Goal: Communication & Community: Answer question/provide support

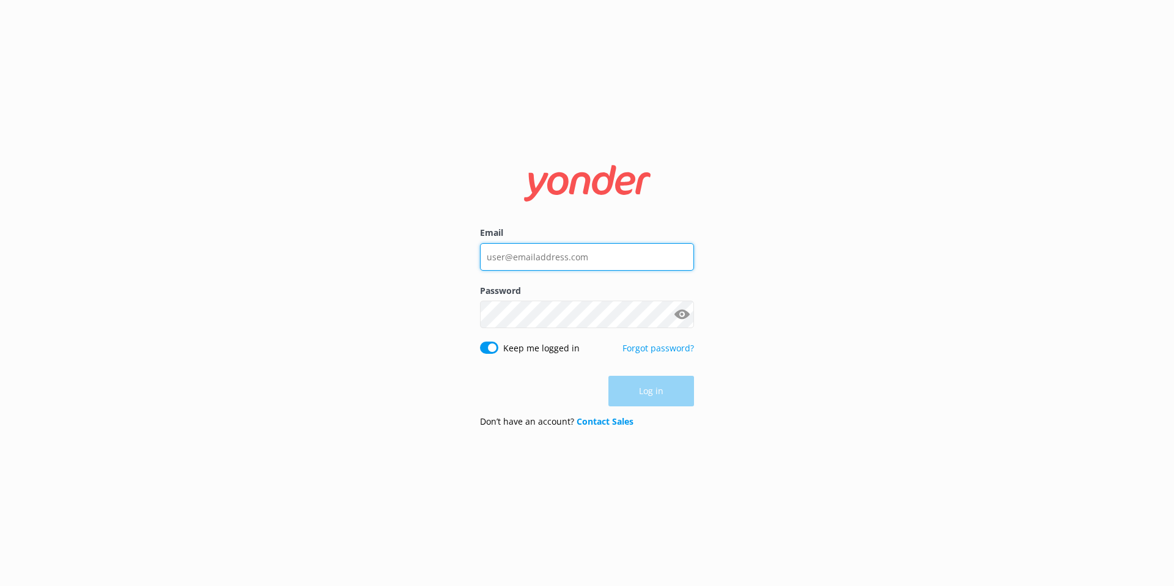
type input "[EMAIL_ADDRESS][DOMAIN_NAME]"
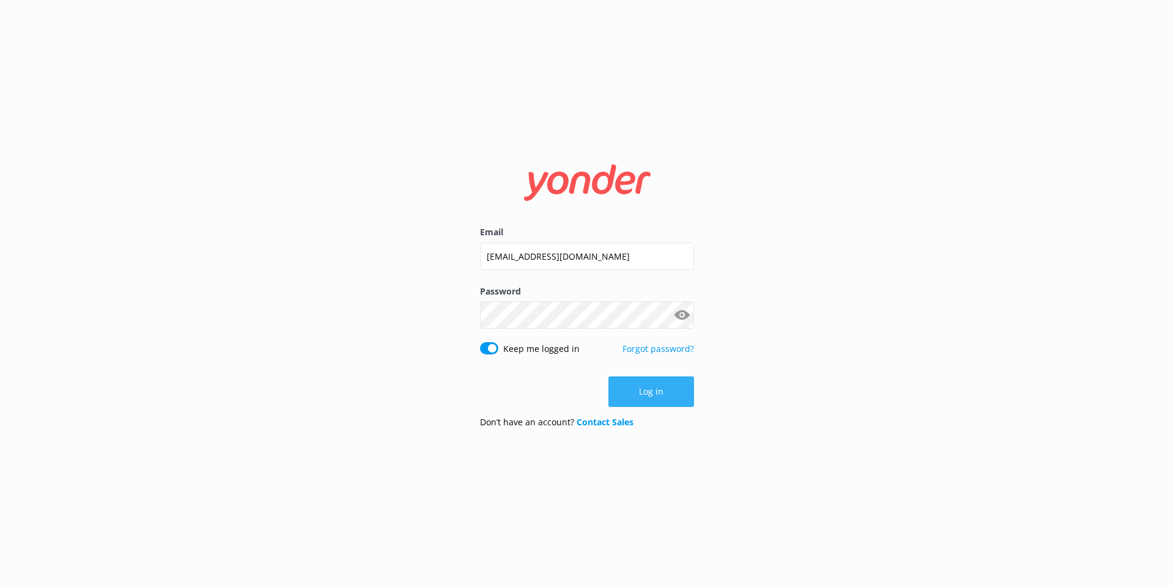
click at [644, 399] on div "Log in" at bounding box center [587, 392] width 214 height 31
click at [644, 399] on button "Log in" at bounding box center [651, 392] width 86 height 31
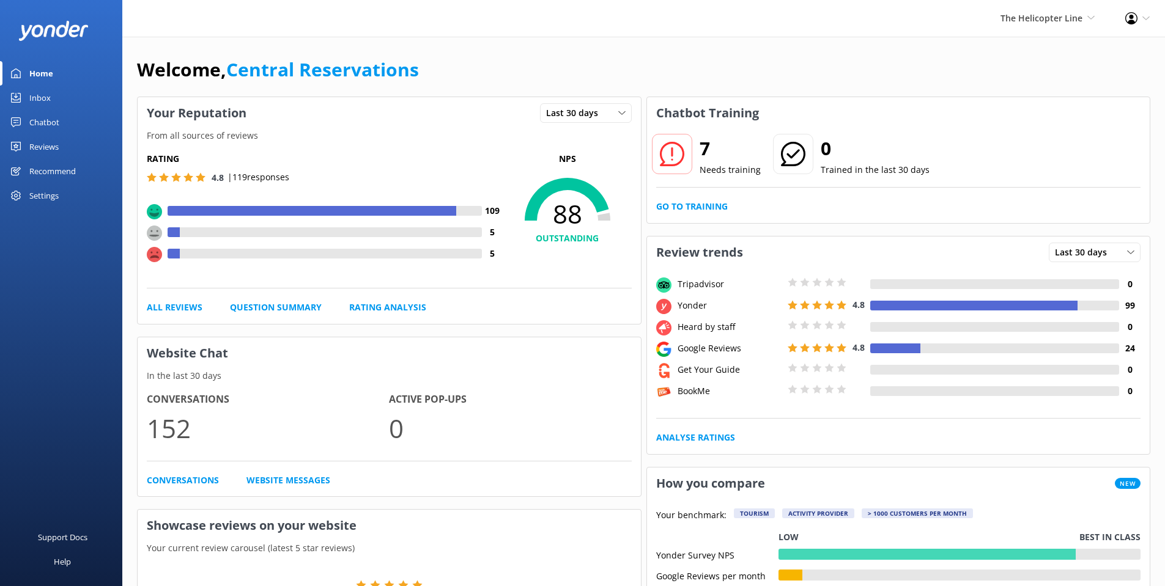
click at [32, 98] on div "Inbox" at bounding box center [39, 98] width 21 height 24
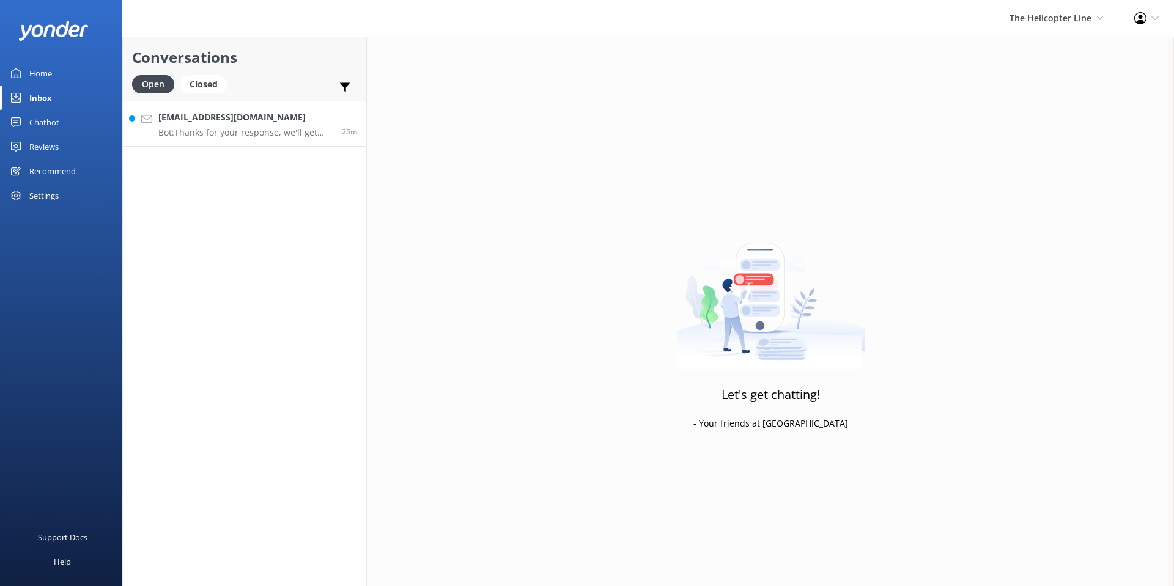
click at [244, 125] on div "[EMAIL_ADDRESS][DOMAIN_NAME] Bot: Thanks for your response, we'll get back to y…" at bounding box center [245, 124] width 174 height 26
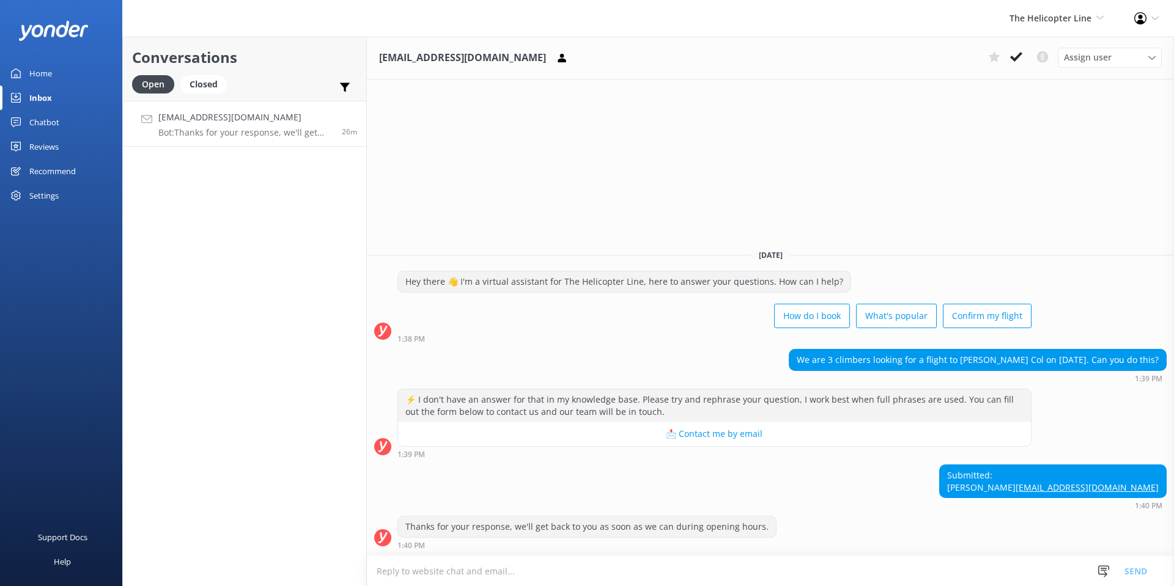
click at [493, 577] on textarea at bounding box center [770, 571] width 807 height 30
paste textarea "Hi there, Thank you so much for reaching out. We recommend contacting The Helic…"
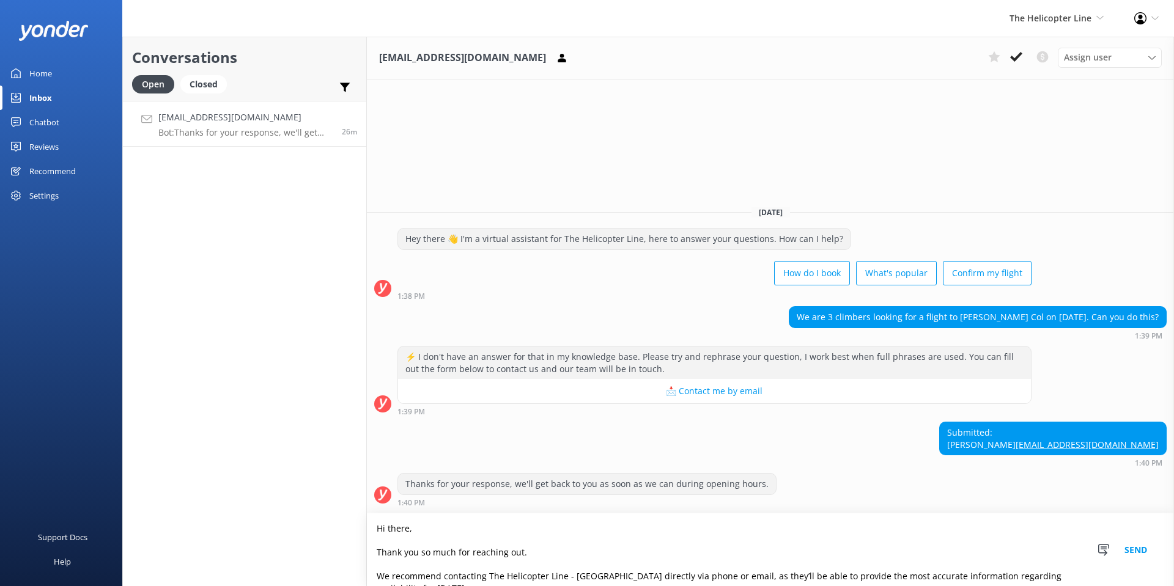
click at [530, 553] on textarea "Hi there, Thank you so much for reaching out. We recommend contacting The Helic…" at bounding box center [770, 550] width 807 height 73
click at [545, 559] on textarea "Hi there, Thank you so much for reaching out. We recommend contacting The Helic…" at bounding box center [770, 550] width 807 height 73
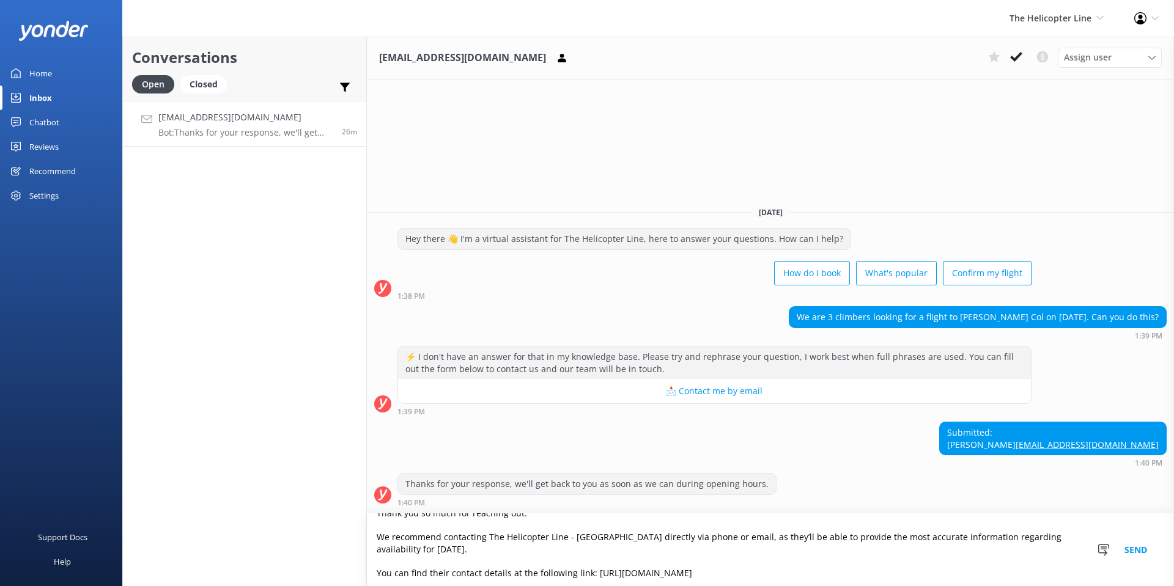
scroll to position [61, 0]
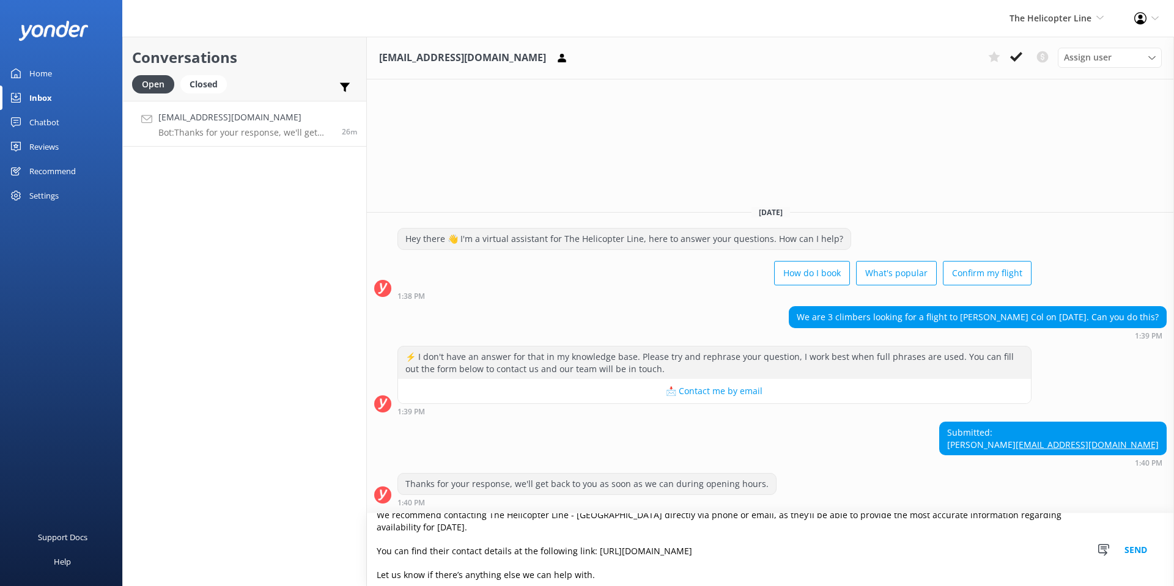
click at [448, 526] on textarea "Hi there, Thank you so much for reaching out. We recommend contacting The Helic…" at bounding box center [770, 550] width 807 height 73
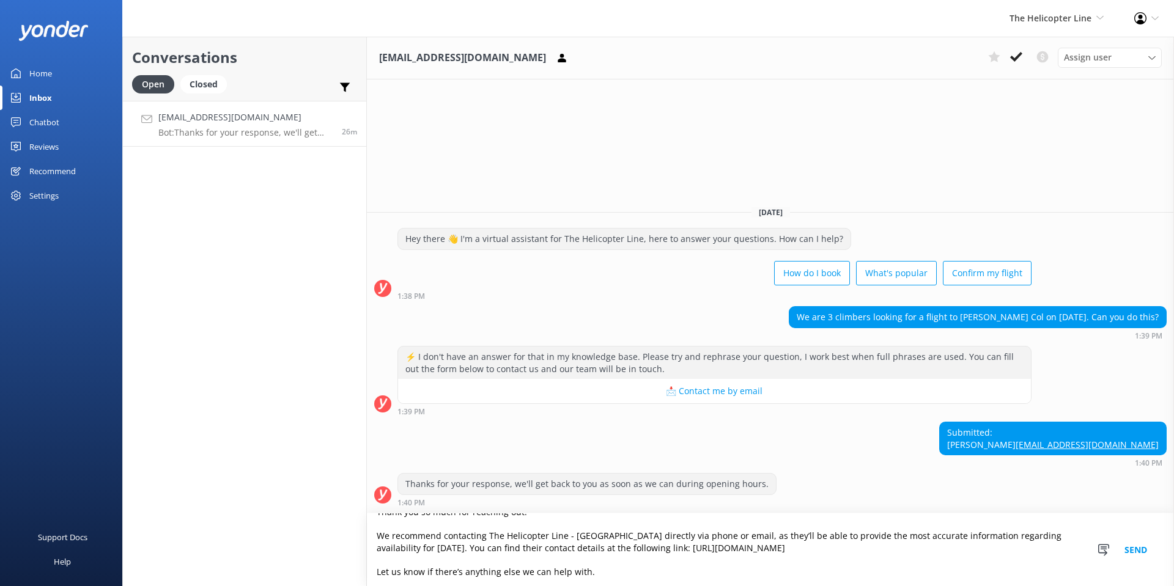
scroll to position [42, 0]
type textarea "Hi there, Thank you so much for reaching out. We recommend contacting The Helic…"
click at [1128, 547] on button "Send" at bounding box center [1136, 550] width 46 height 73
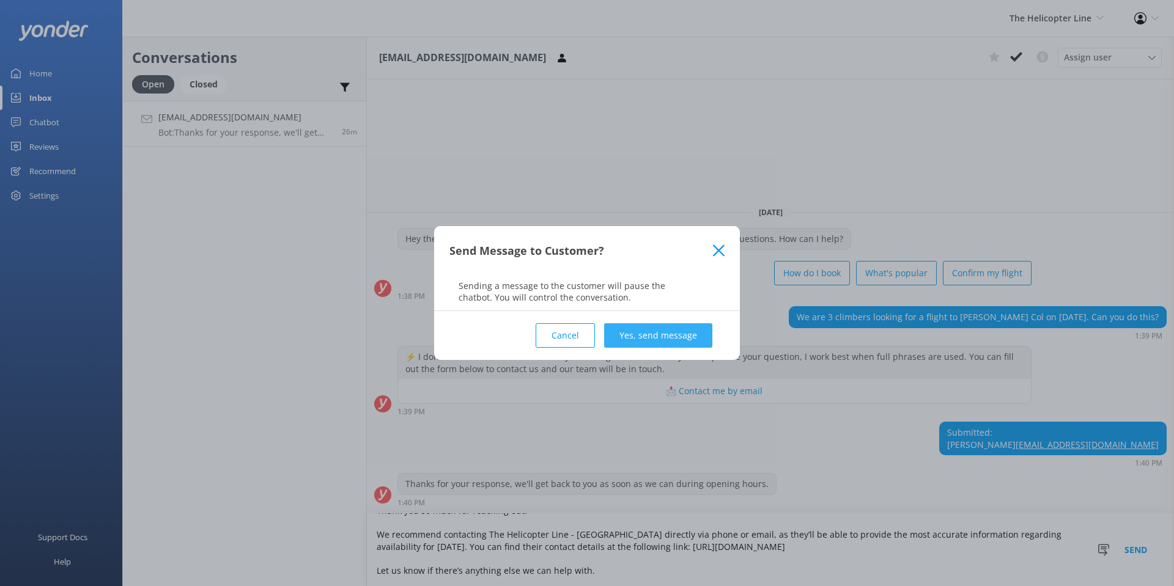
click at [650, 341] on button "Yes, send message" at bounding box center [658, 335] width 108 height 24
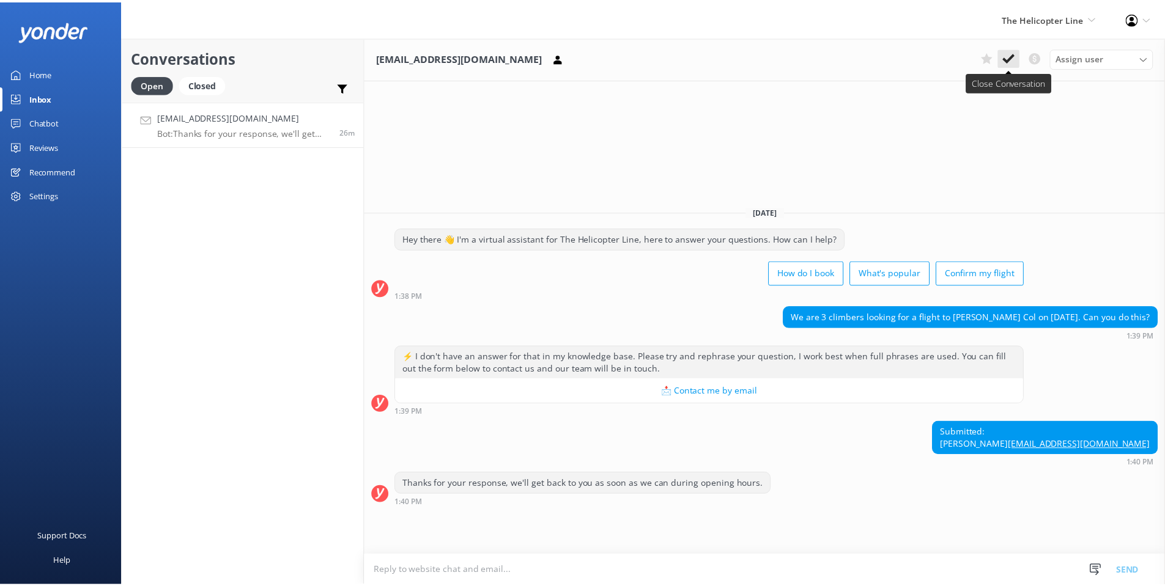
scroll to position [16, 0]
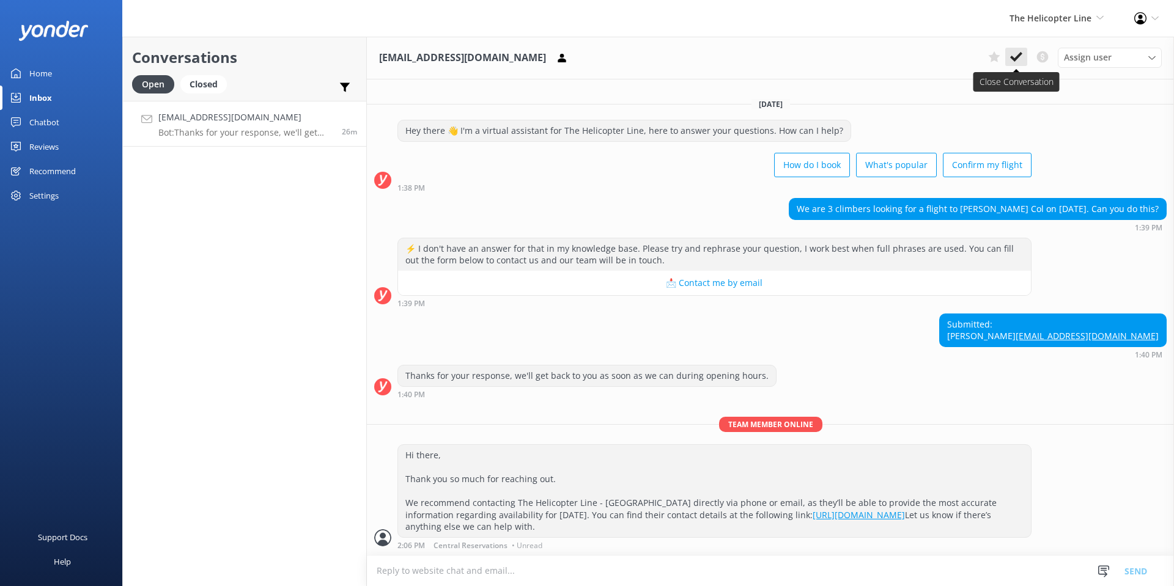
click at [1011, 54] on icon at bounding box center [1016, 57] width 12 height 12
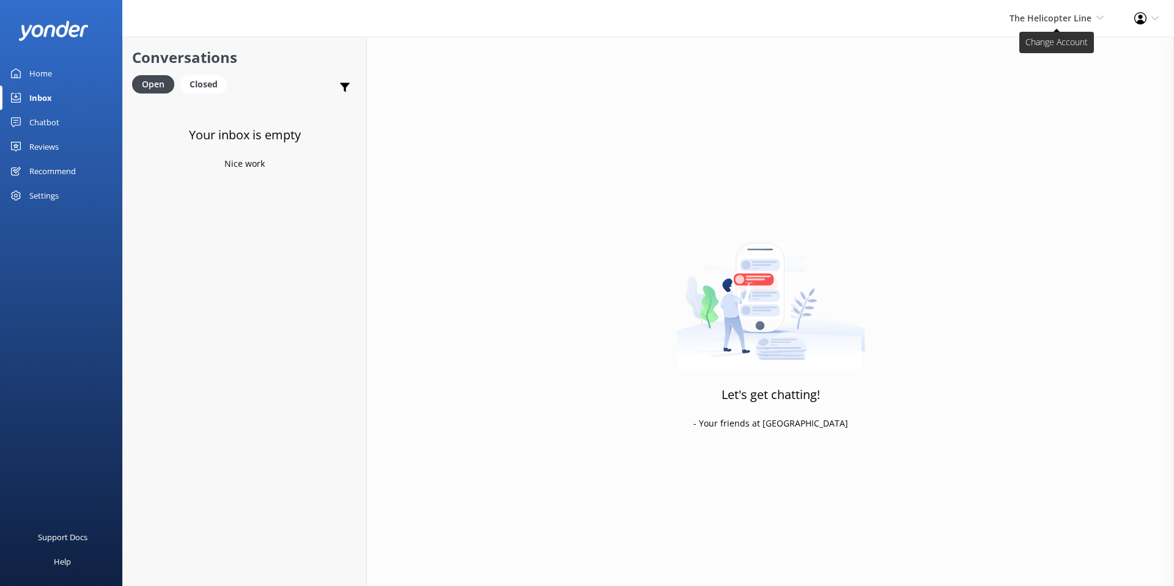
click at [1063, 18] on span "The Helicopter Line" at bounding box center [1051, 18] width 82 height 12
click at [1060, 57] on link "Milford Sound Scenic Flights" at bounding box center [1058, 52] width 122 height 29
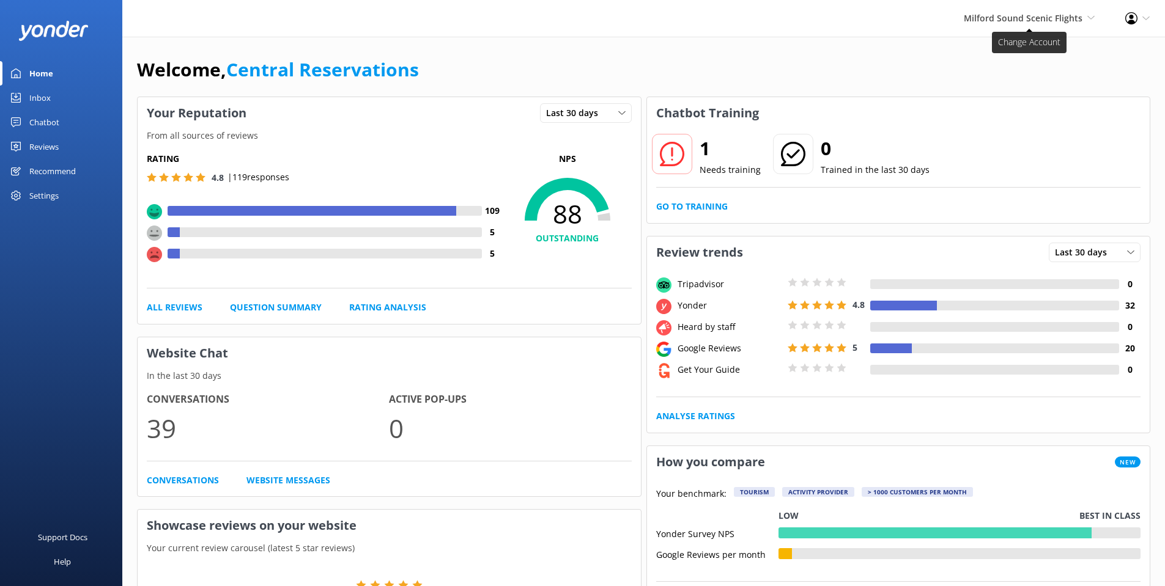
click at [987, 21] on span "Milford Sound Scenic Flights" at bounding box center [1023, 18] width 119 height 12
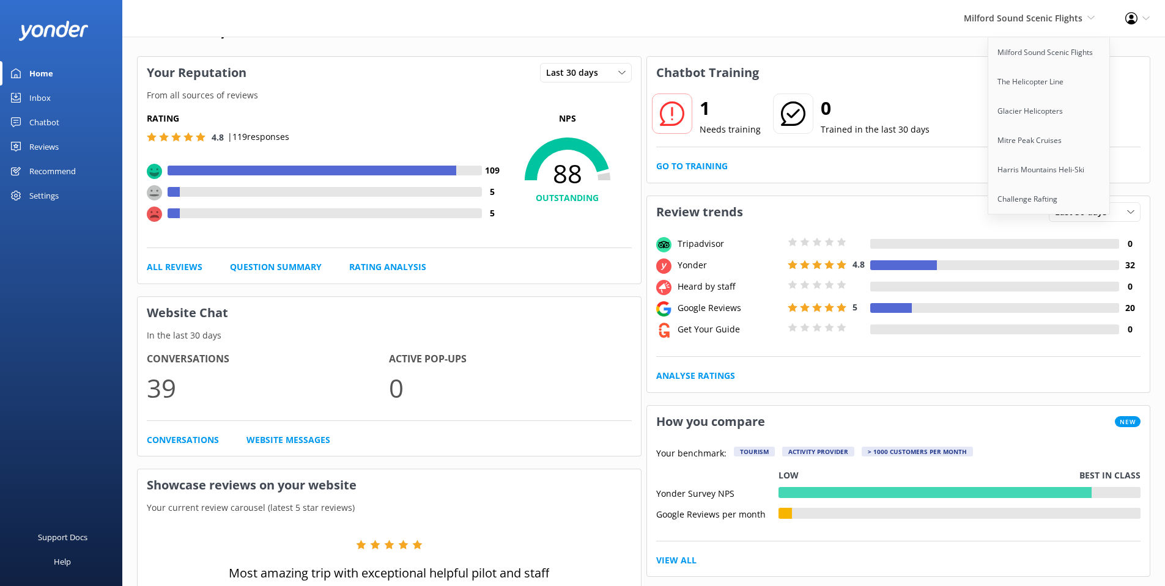
scroll to position [61, 0]
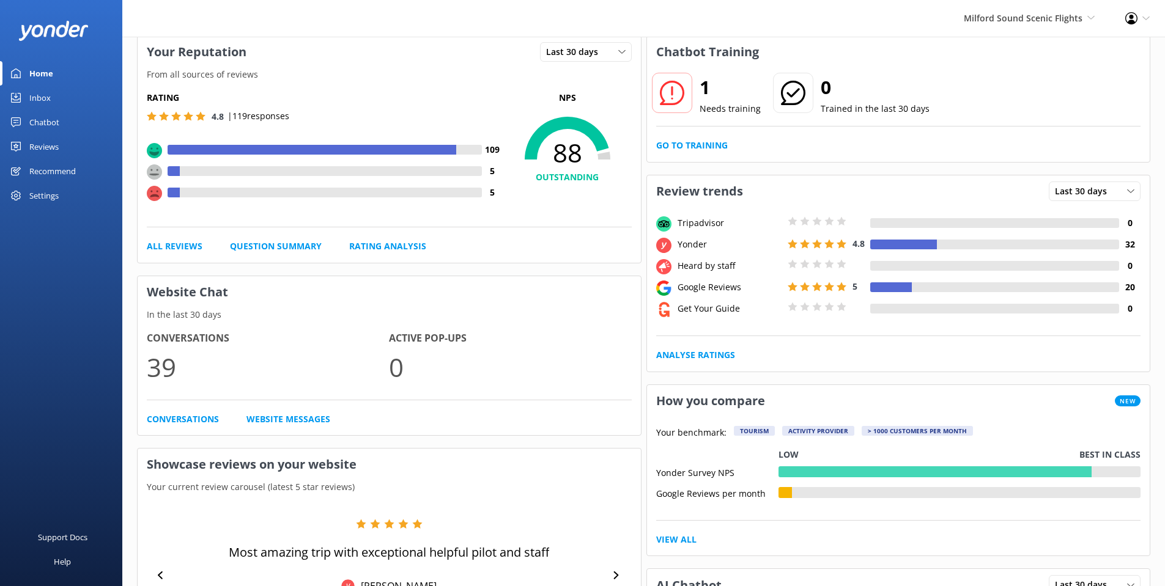
click at [46, 98] on div "Inbox" at bounding box center [39, 98] width 21 height 24
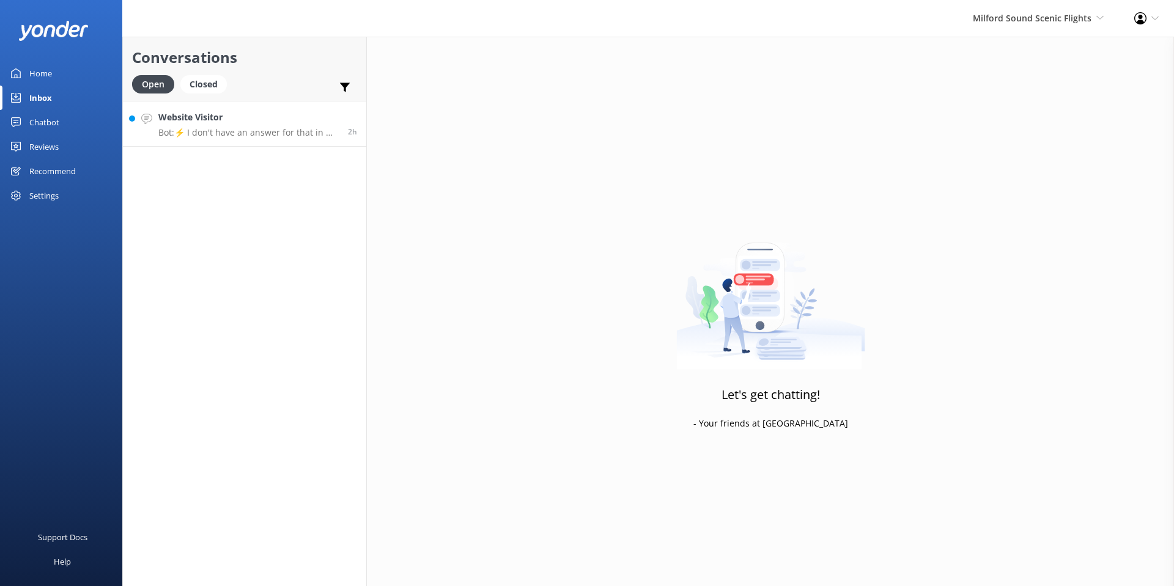
click at [232, 119] on h4 "Website Visitor" at bounding box center [248, 117] width 180 height 13
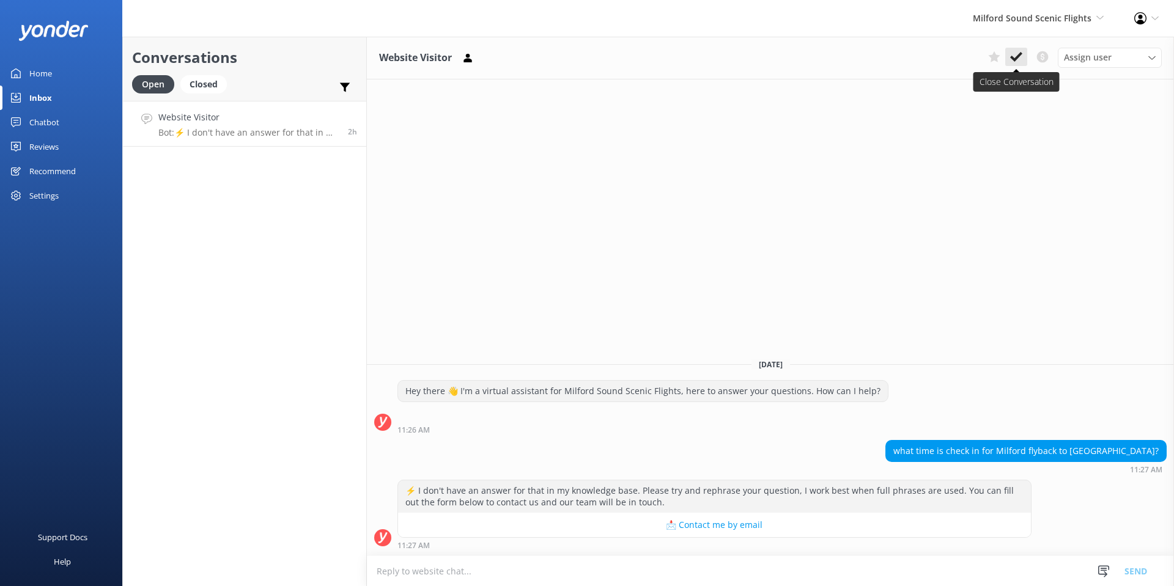
click at [1018, 60] on icon at bounding box center [1016, 57] width 12 height 12
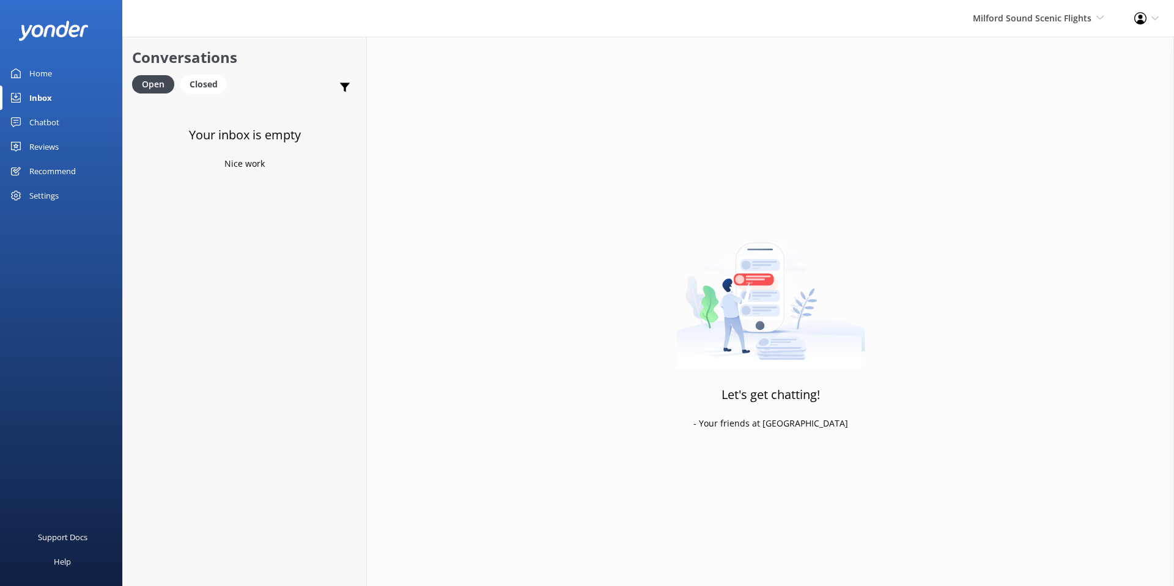
click at [1042, 4] on div "Milford Sound Scenic Flights [GEOGRAPHIC_DATA] Scenic Flights The Helicopter Li…" at bounding box center [1038, 18] width 161 height 37
click at [1057, 86] on link "The Helicopter Line" at bounding box center [1058, 81] width 122 height 29
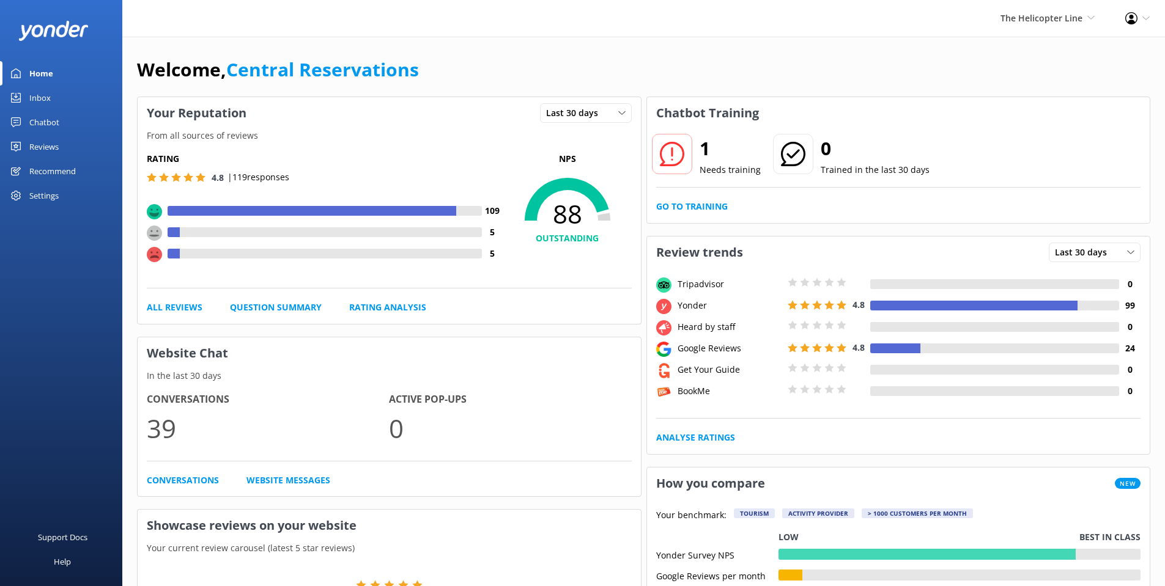
click at [54, 93] on link "Inbox" at bounding box center [61, 98] width 122 height 24
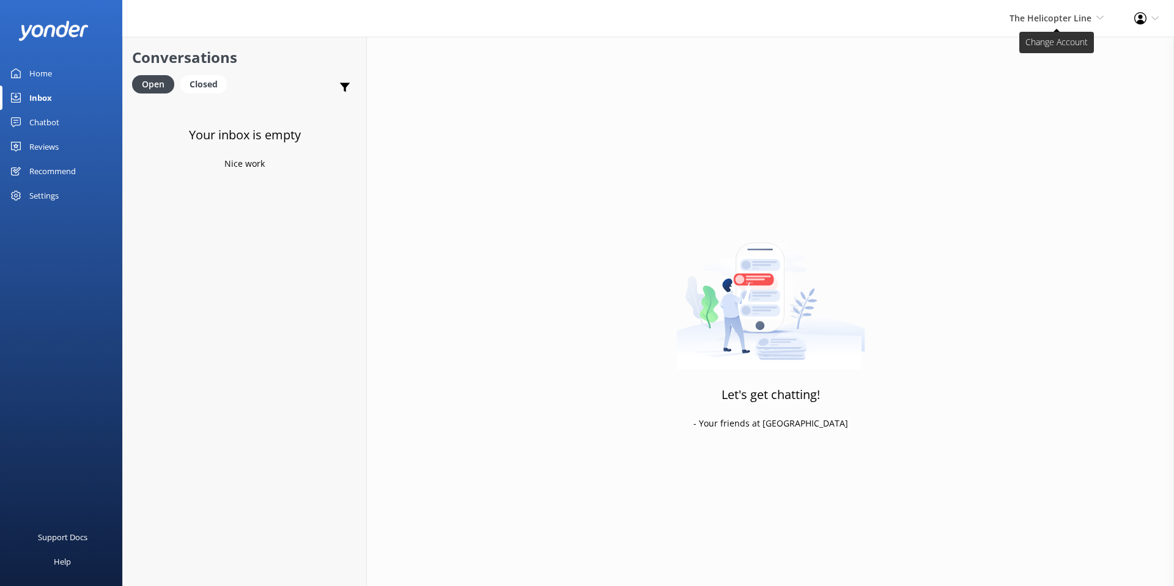
click at [1076, 15] on span "The Helicopter Line" at bounding box center [1051, 18] width 82 height 12
click at [1041, 124] on link "Glacier Helicopters" at bounding box center [1058, 111] width 122 height 29
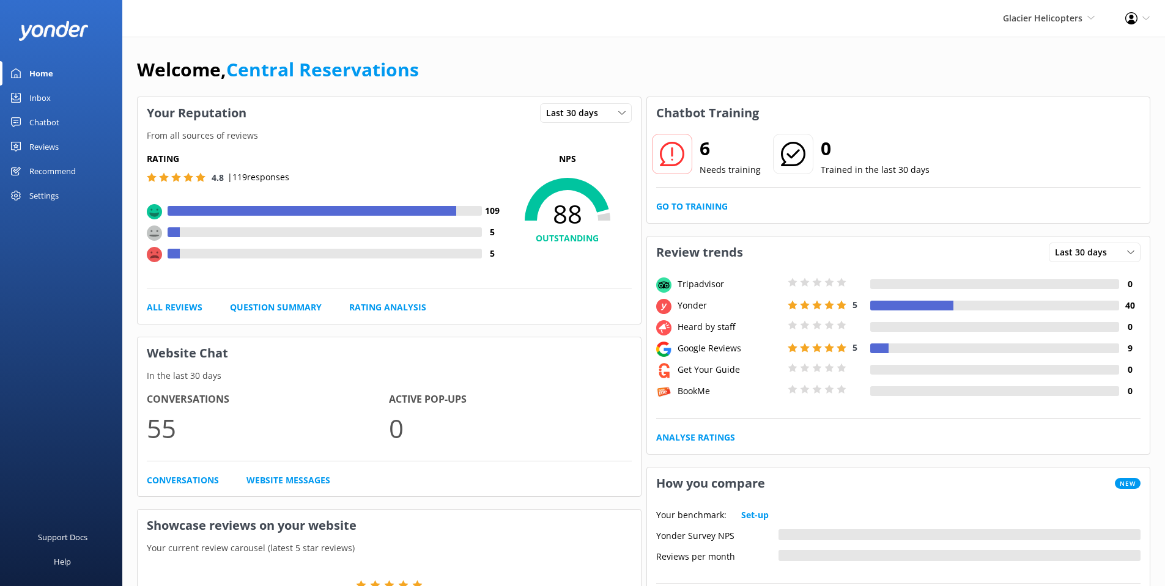
click at [19, 98] on icon at bounding box center [16, 98] width 10 height 10
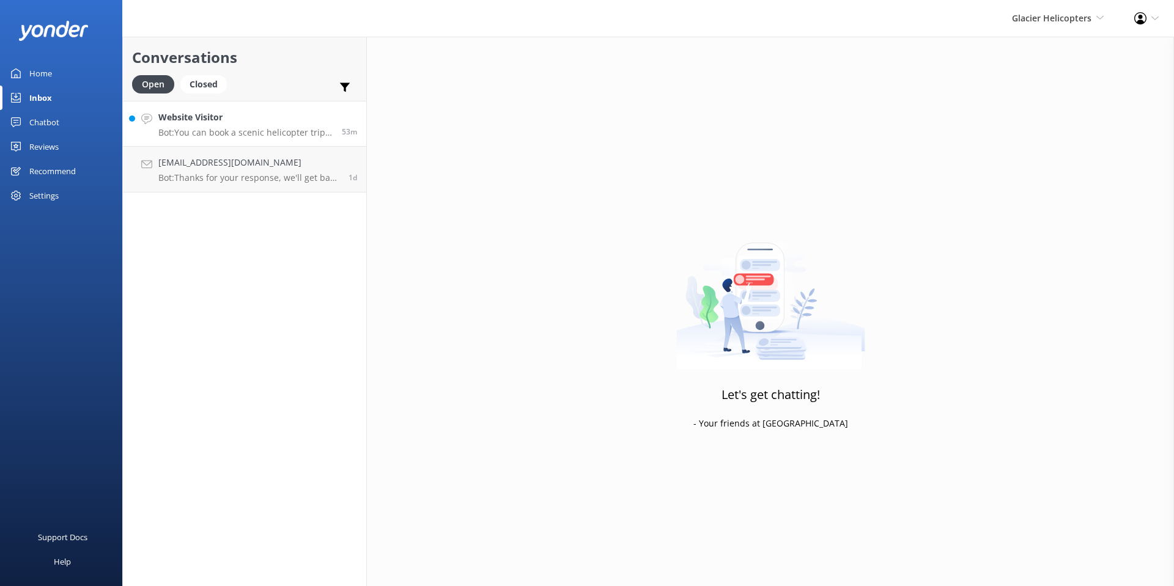
click at [235, 128] on p "Bot: You can book a scenic helicopter trip with a glacier landing for your fami…" at bounding box center [245, 132] width 174 height 11
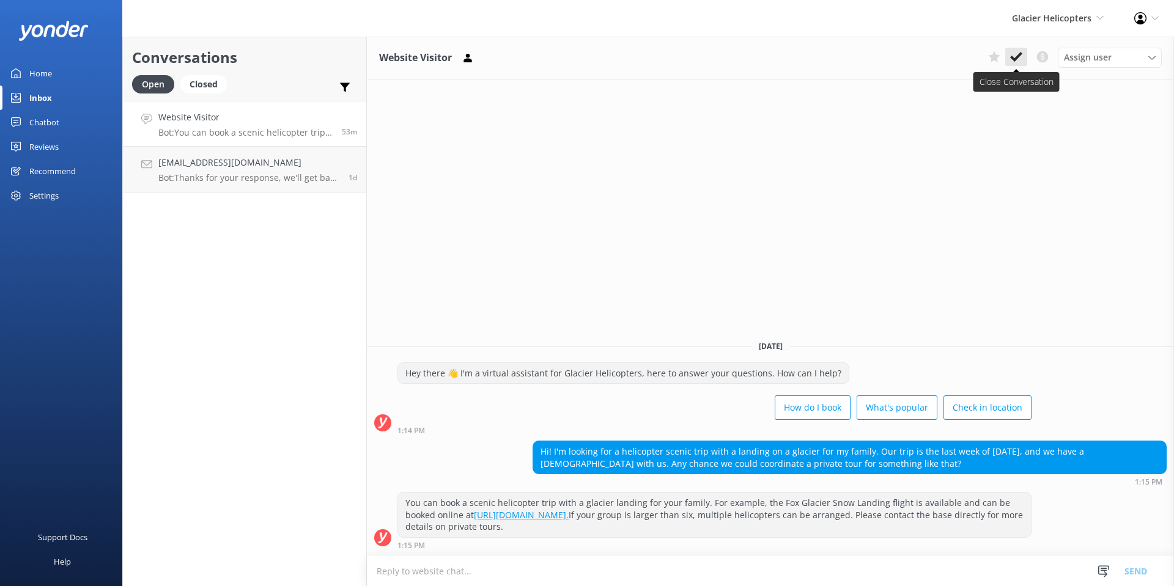
click at [1013, 65] on button at bounding box center [1016, 57] width 22 height 18
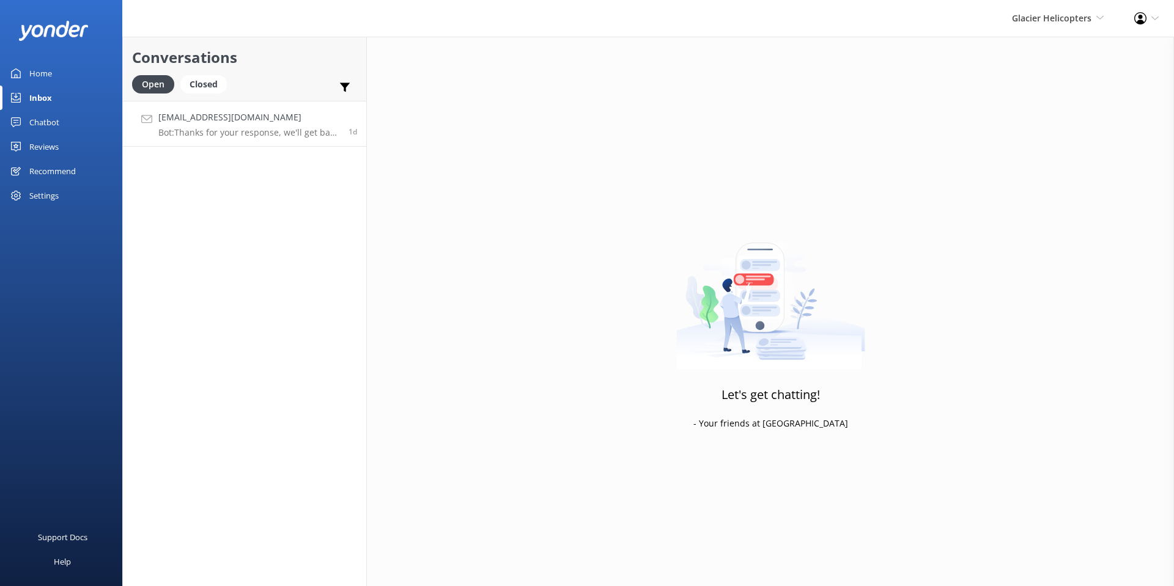
click at [262, 135] on p "Bot: Thanks for your response, we'll get back to you as soon as we can during o…" at bounding box center [248, 132] width 181 height 11
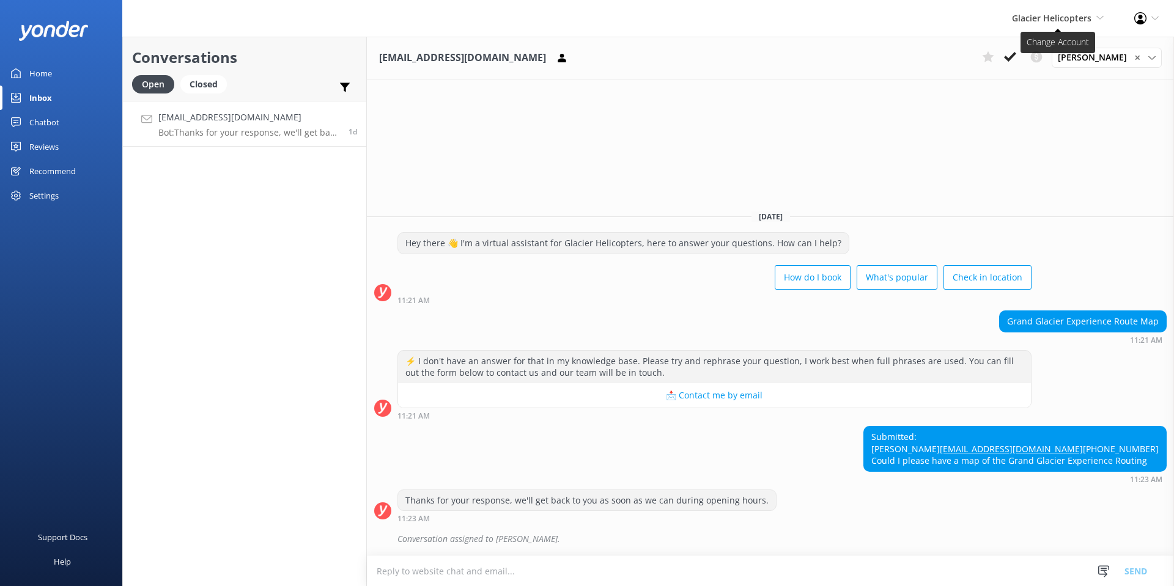
click at [1044, 17] on span "Glacier Helicopters" at bounding box center [1051, 18] width 79 height 12
click at [1061, 136] on link "Mitre Peak Cruises" at bounding box center [1058, 140] width 122 height 29
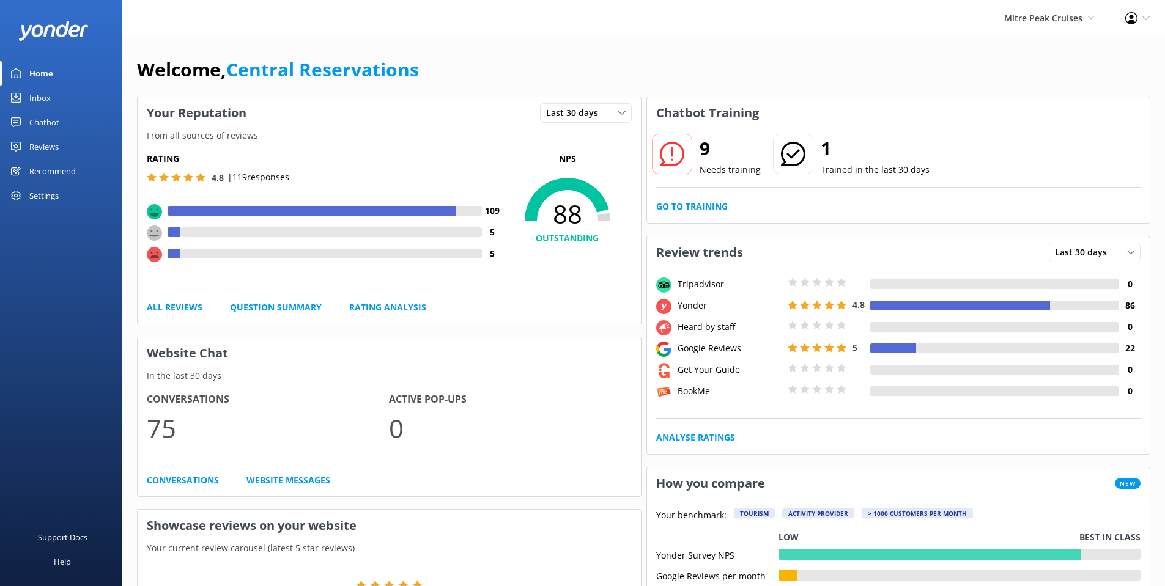
click at [48, 97] on div "Inbox" at bounding box center [39, 98] width 21 height 24
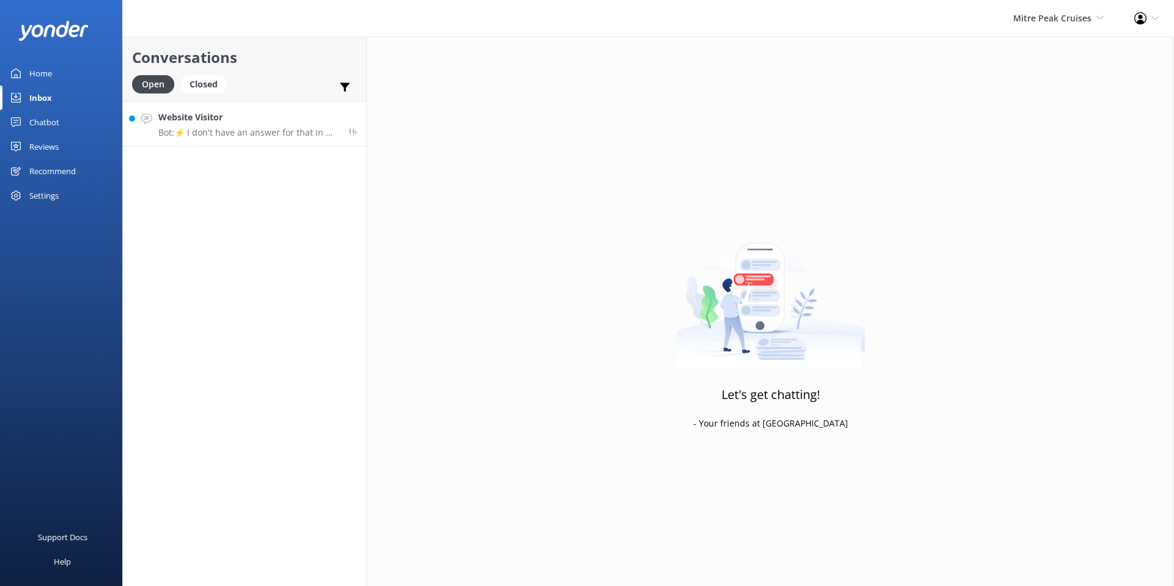
click at [226, 119] on h4 "Website Visitor" at bounding box center [248, 117] width 180 height 13
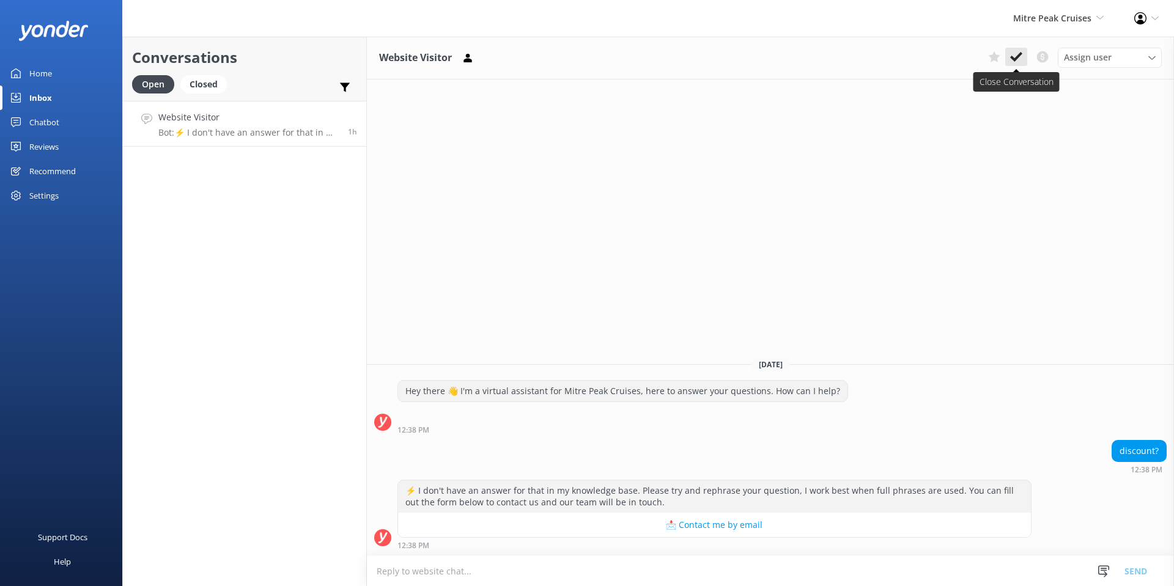
click at [1014, 56] on icon at bounding box center [1016, 57] width 12 height 12
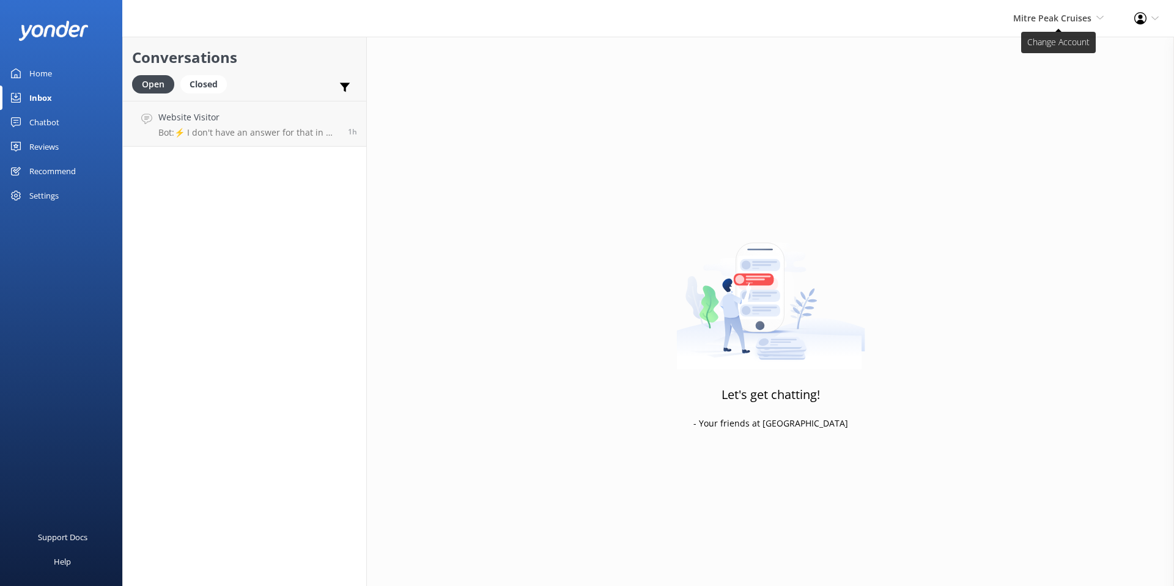
click at [1033, 17] on span "Mitre Peak Cruises" at bounding box center [1052, 18] width 78 height 12
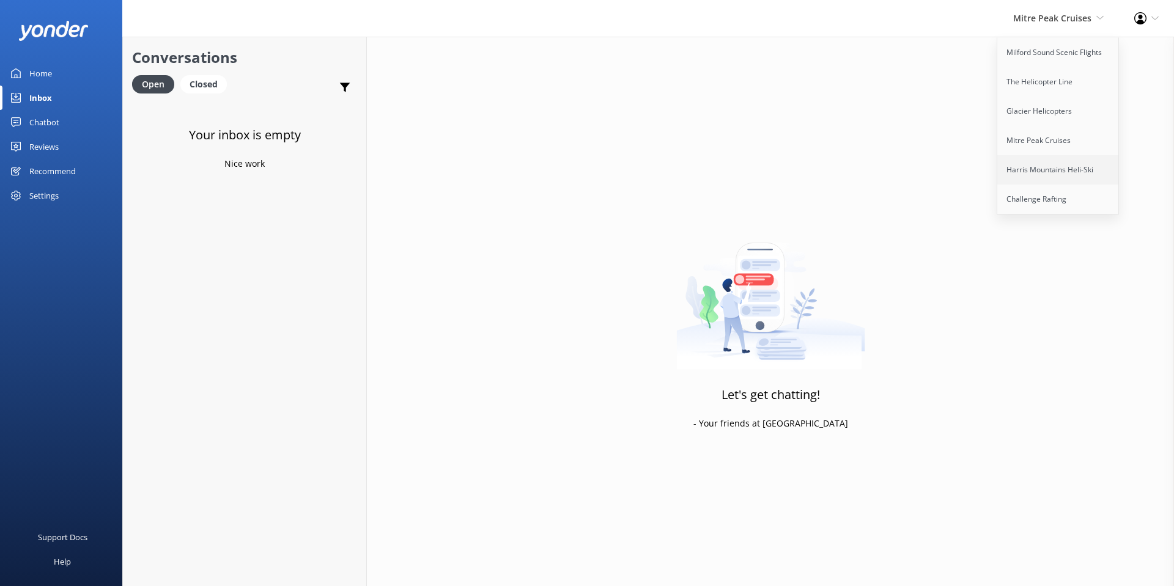
click at [1061, 166] on link "Harris Mountains Heli-Ski" at bounding box center [1058, 169] width 122 height 29
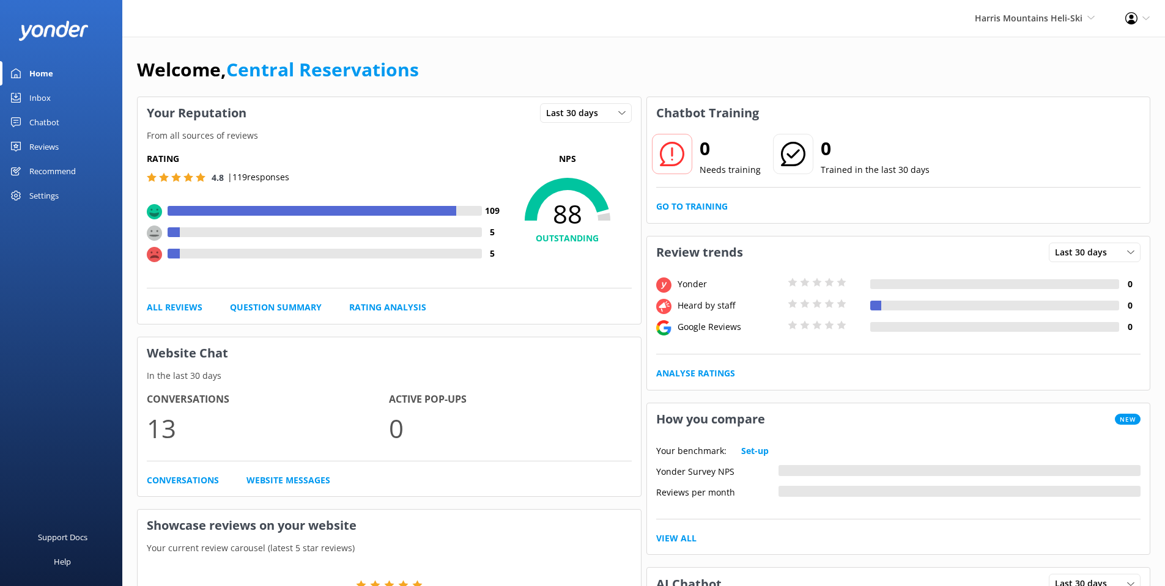
click at [39, 98] on div "Inbox" at bounding box center [39, 98] width 21 height 24
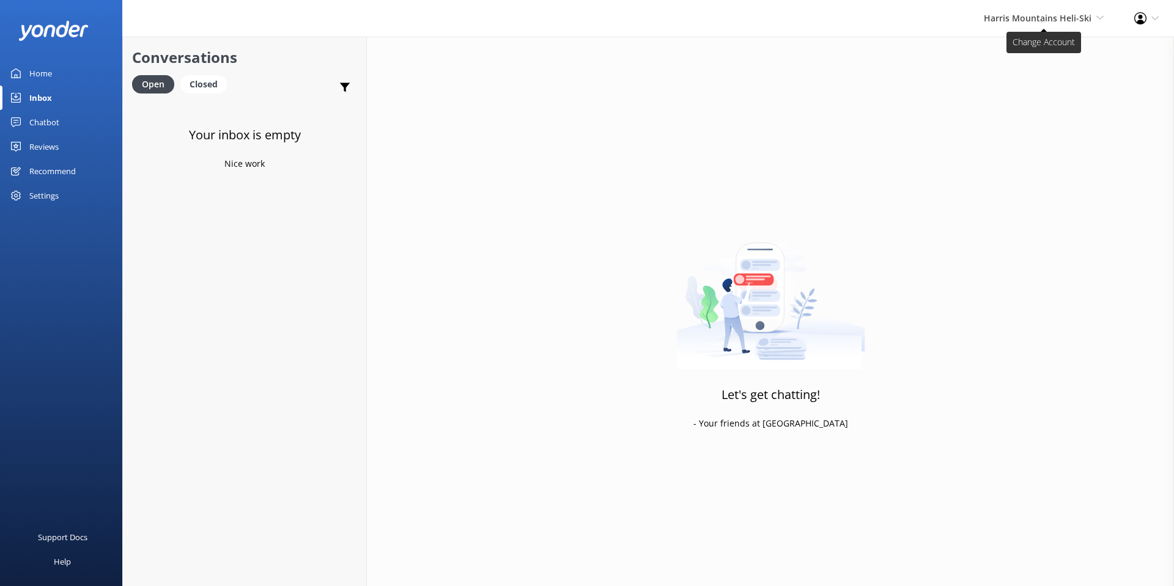
click at [1070, 15] on span "Harris Mountains Heli-Ski" at bounding box center [1038, 18] width 108 height 12
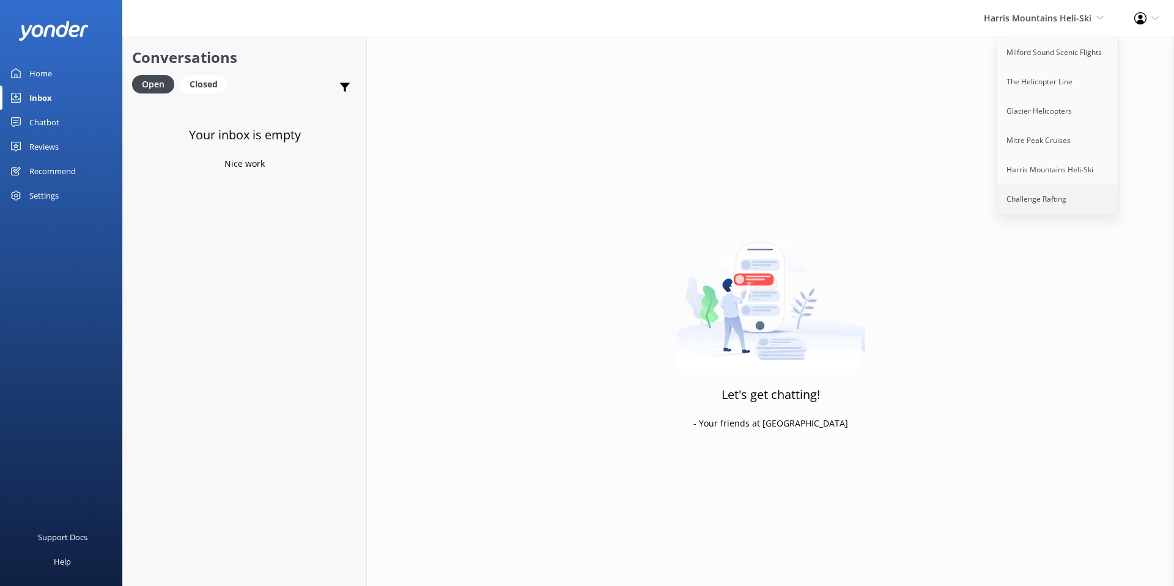
click at [1052, 197] on link "Challenge Rafting" at bounding box center [1058, 199] width 122 height 29
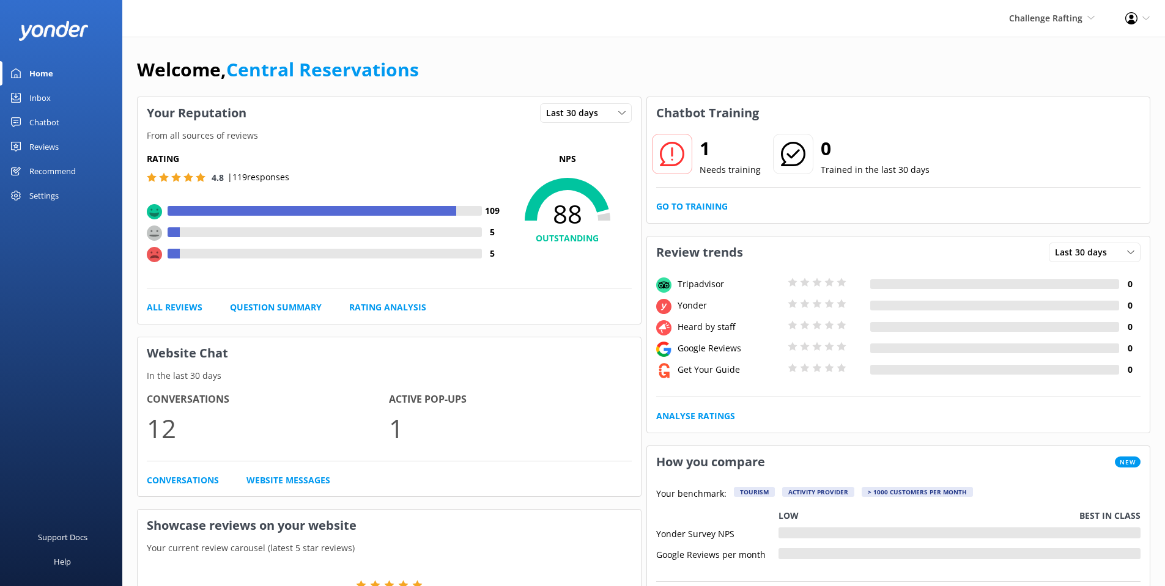
click at [23, 102] on link "Inbox" at bounding box center [61, 98] width 122 height 24
